Goal: Information Seeking & Learning: Compare options

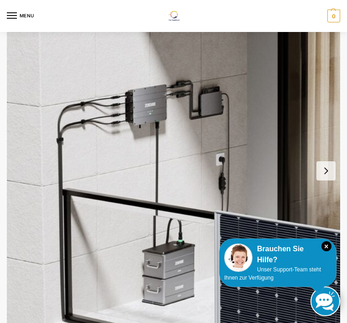
scroll to position [47, 0]
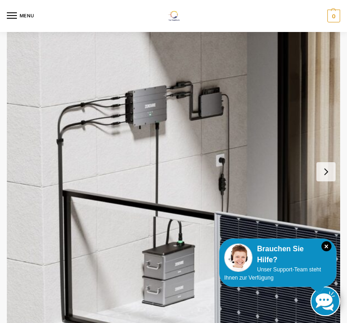
click at [333, 167] on button "Next slide" at bounding box center [325, 171] width 19 height 19
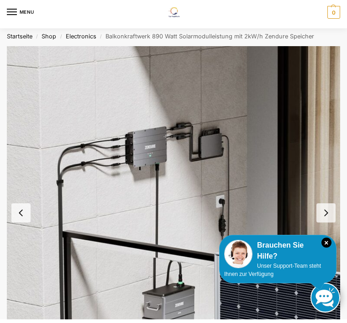
scroll to position [0, 0]
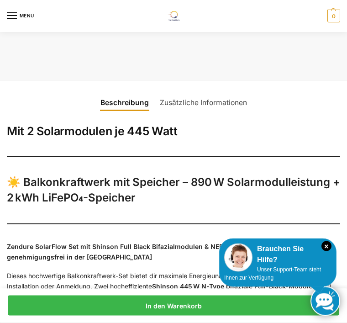
scroll to position [781, 0]
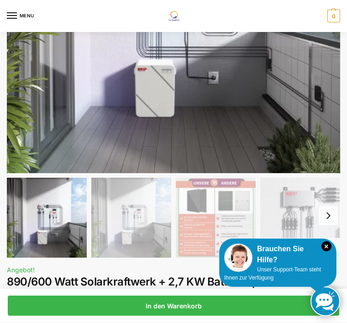
scroll to position [212, 0]
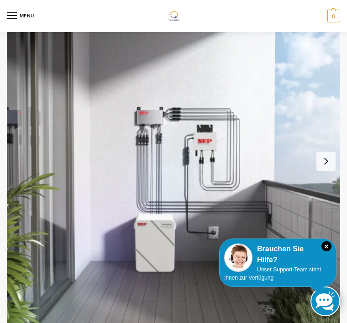
scroll to position [59, 0]
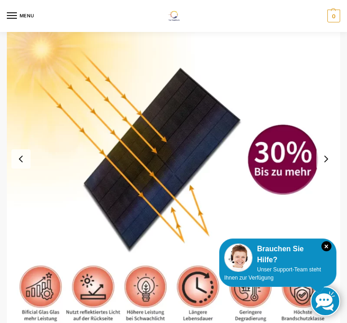
click at [323, 316] on link at bounding box center [325, 301] width 30 height 30
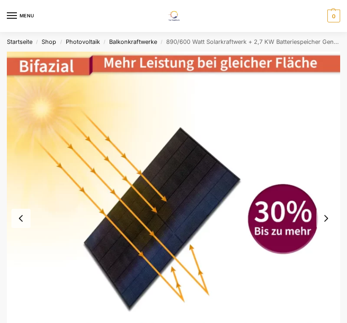
scroll to position [0, 0]
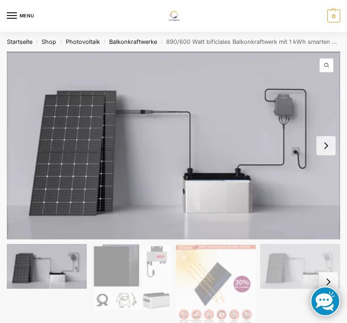
click at [333, 140] on button "Next slide" at bounding box center [325, 145] width 19 height 19
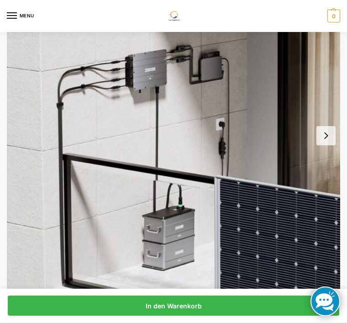
scroll to position [81, 0]
